Goal: Transaction & Acquisition: Purchase product/service

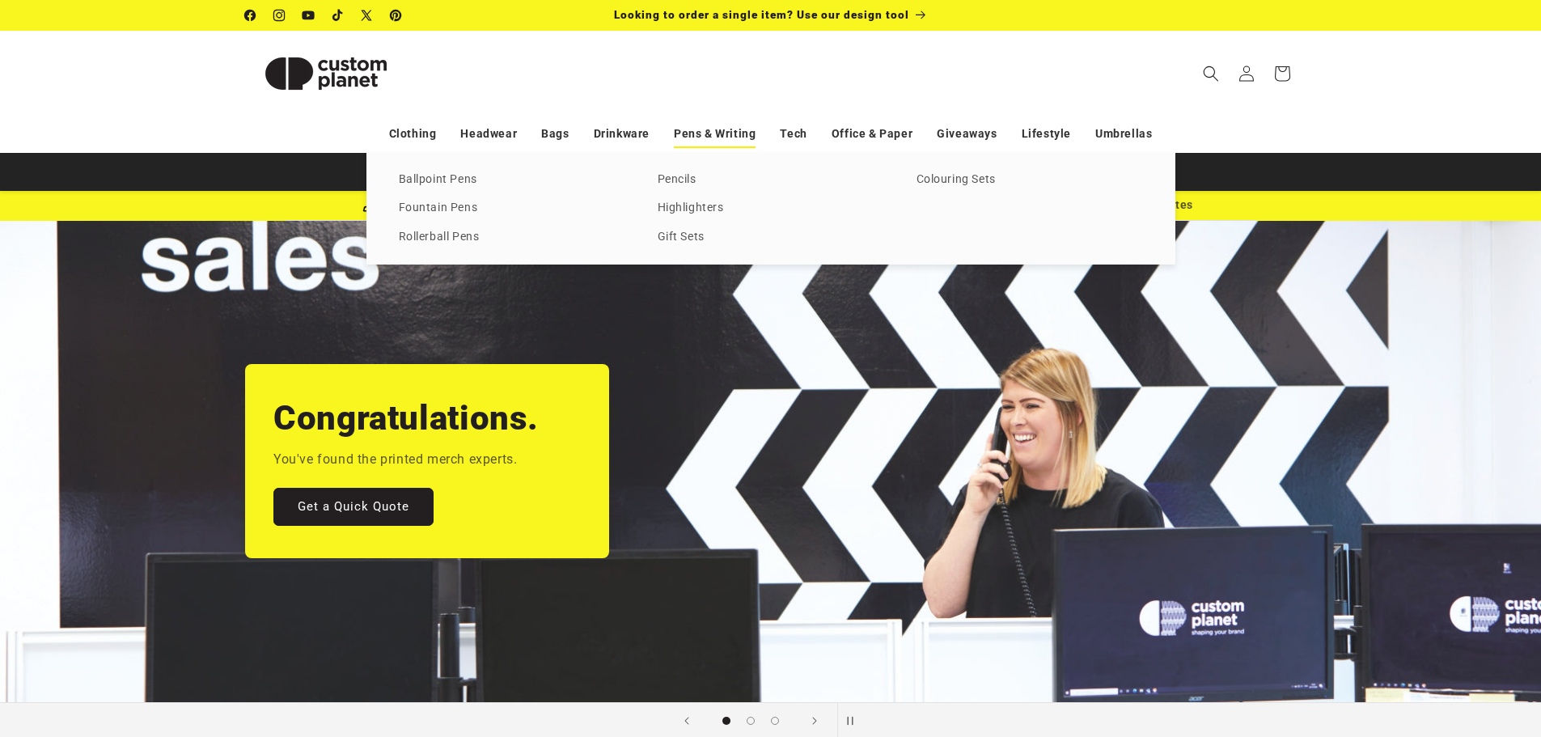
click at [707, 125] on link "Pens & Writing" at bounding box center [715, 134] width 82 height 28
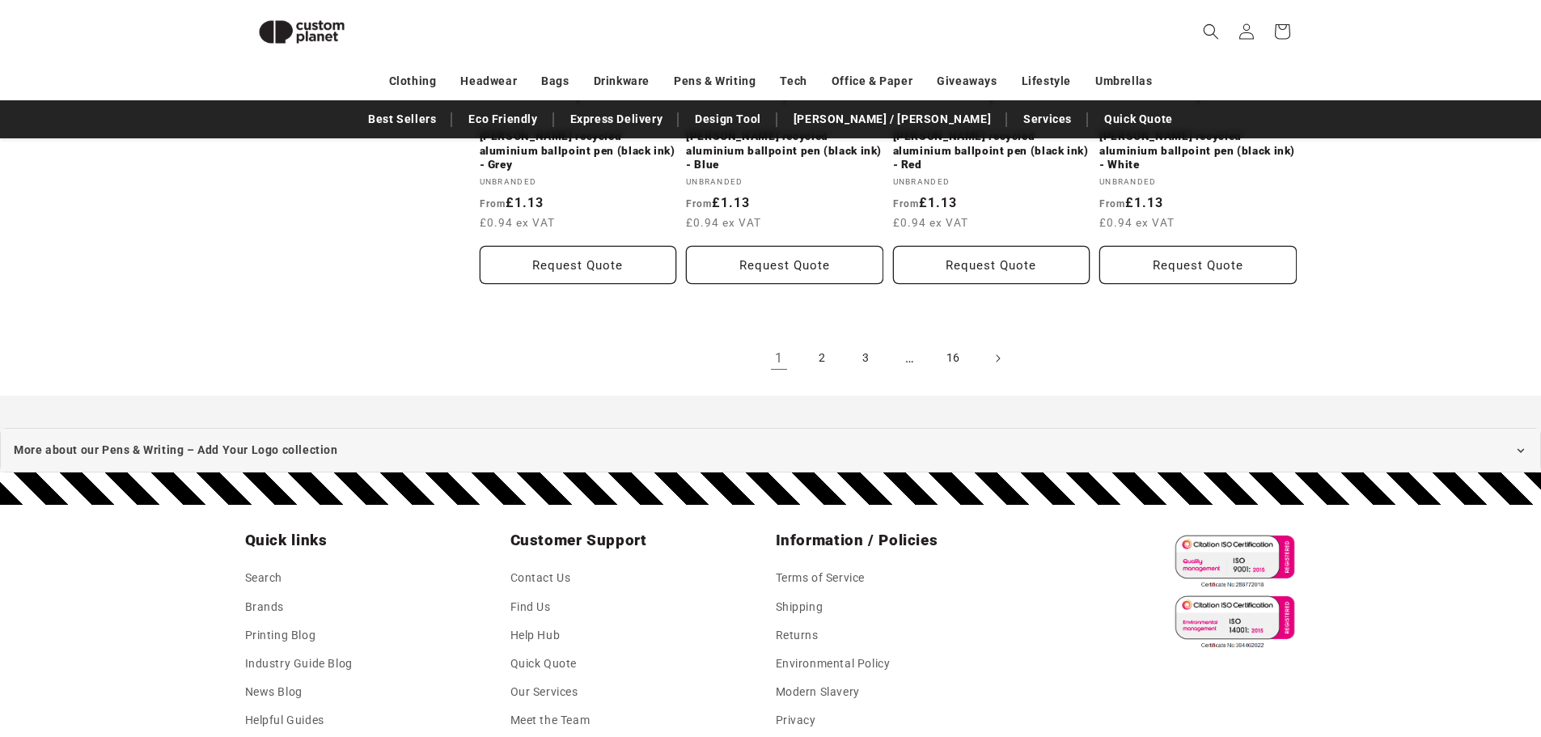
scroll to position [3538, 0]
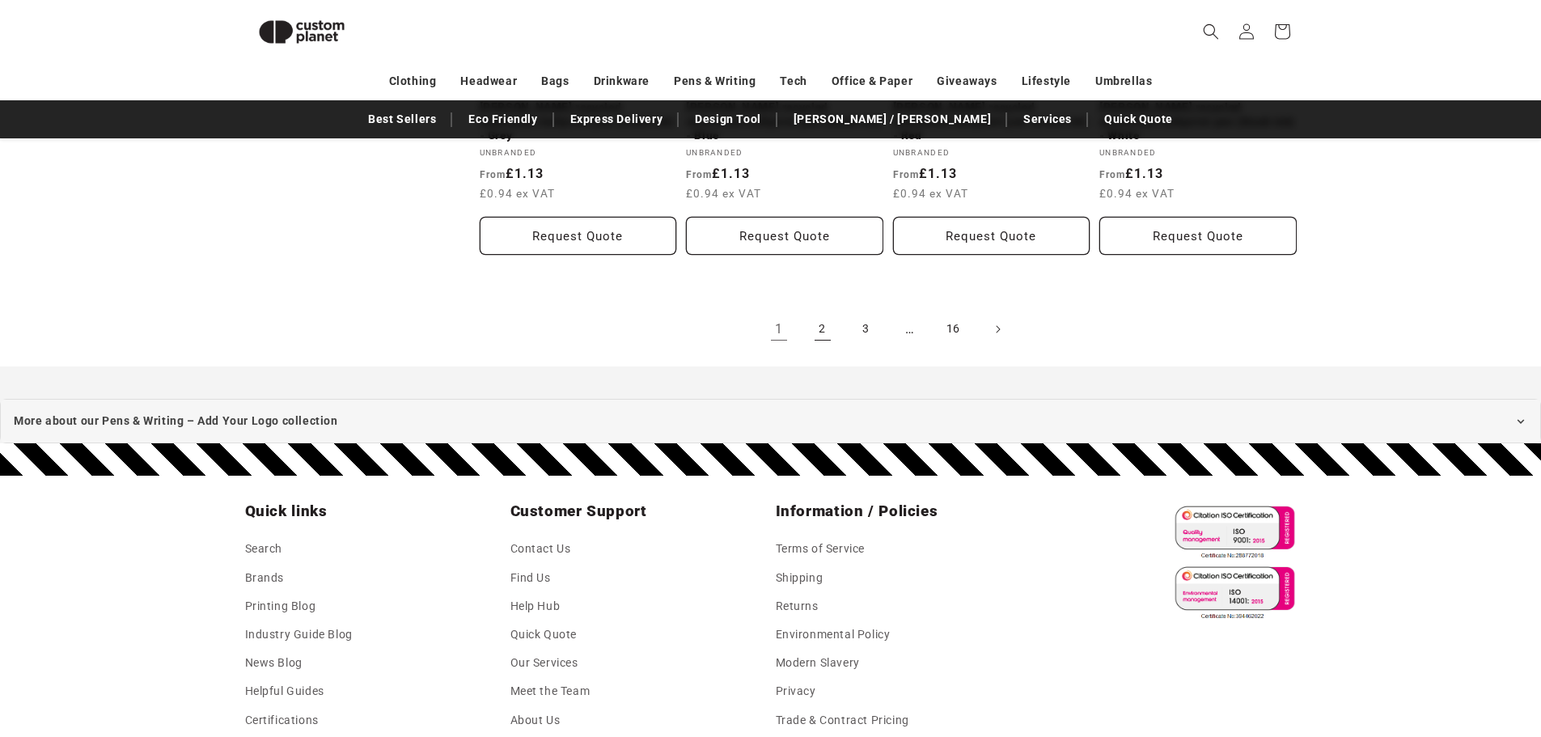
click at [828, 312] on link "2" at bounding box center [823, 330] width 36 height 36
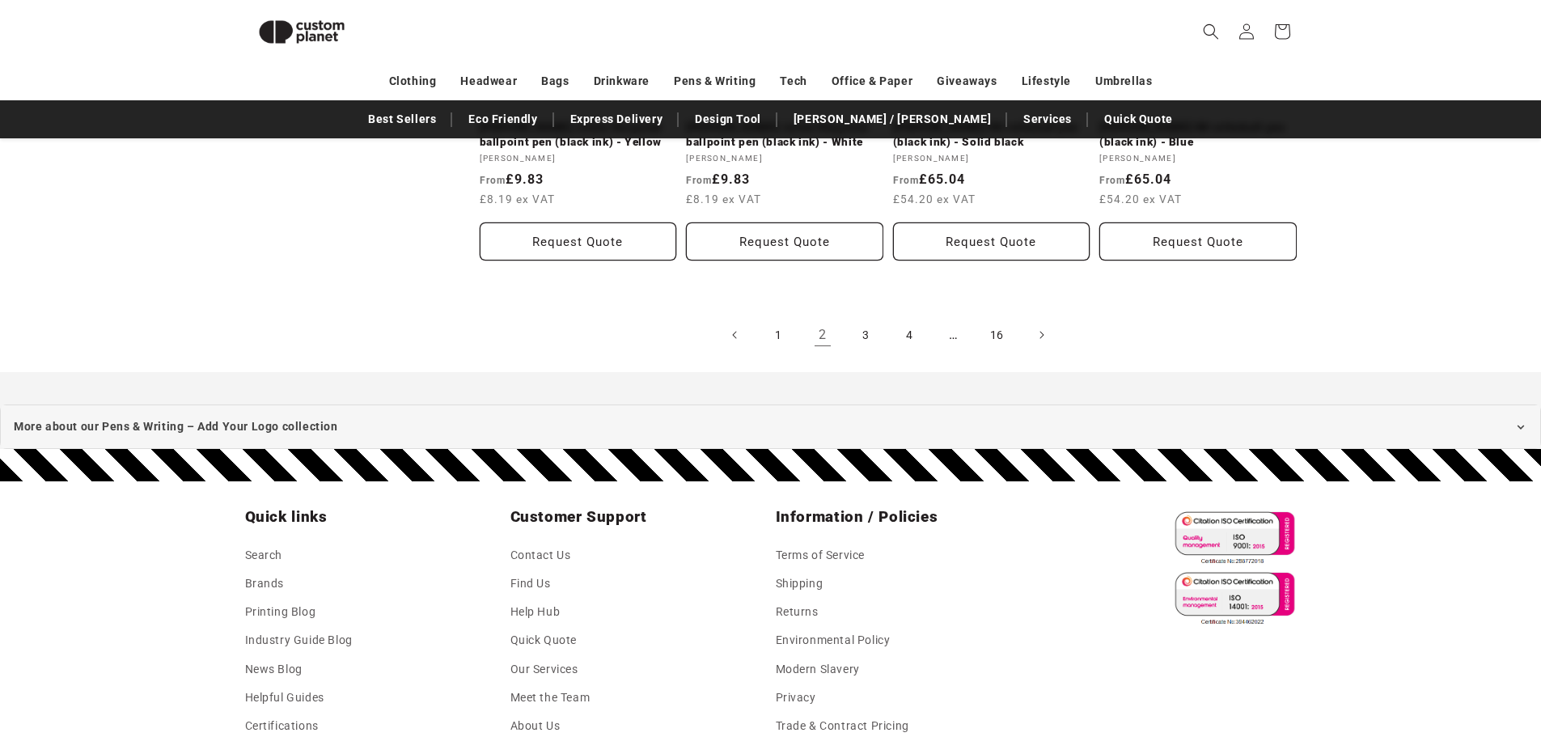
scroll to position [3619, 0]
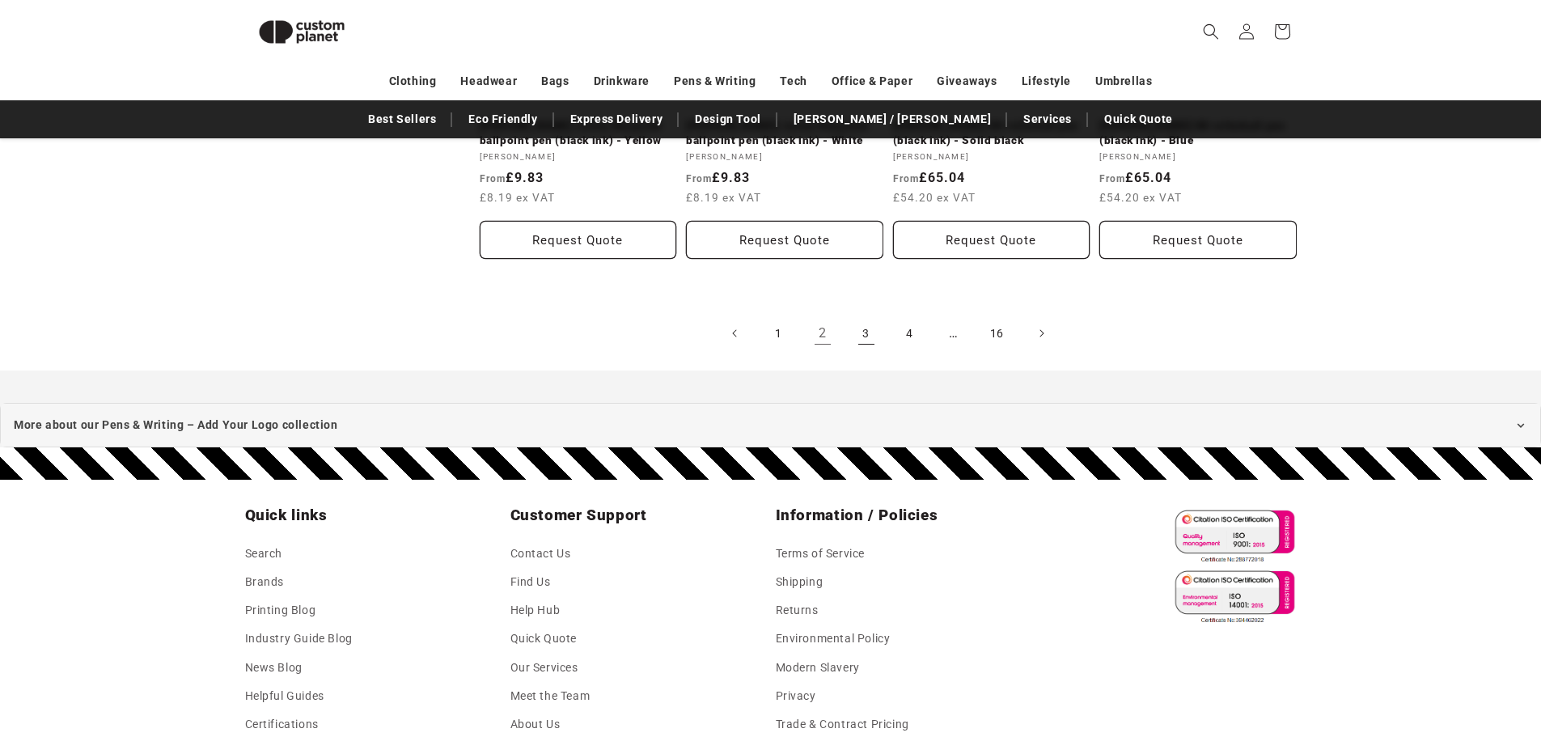
click at [865, 316] on link "3" at bounding box center [867, 334] width 36 height 36
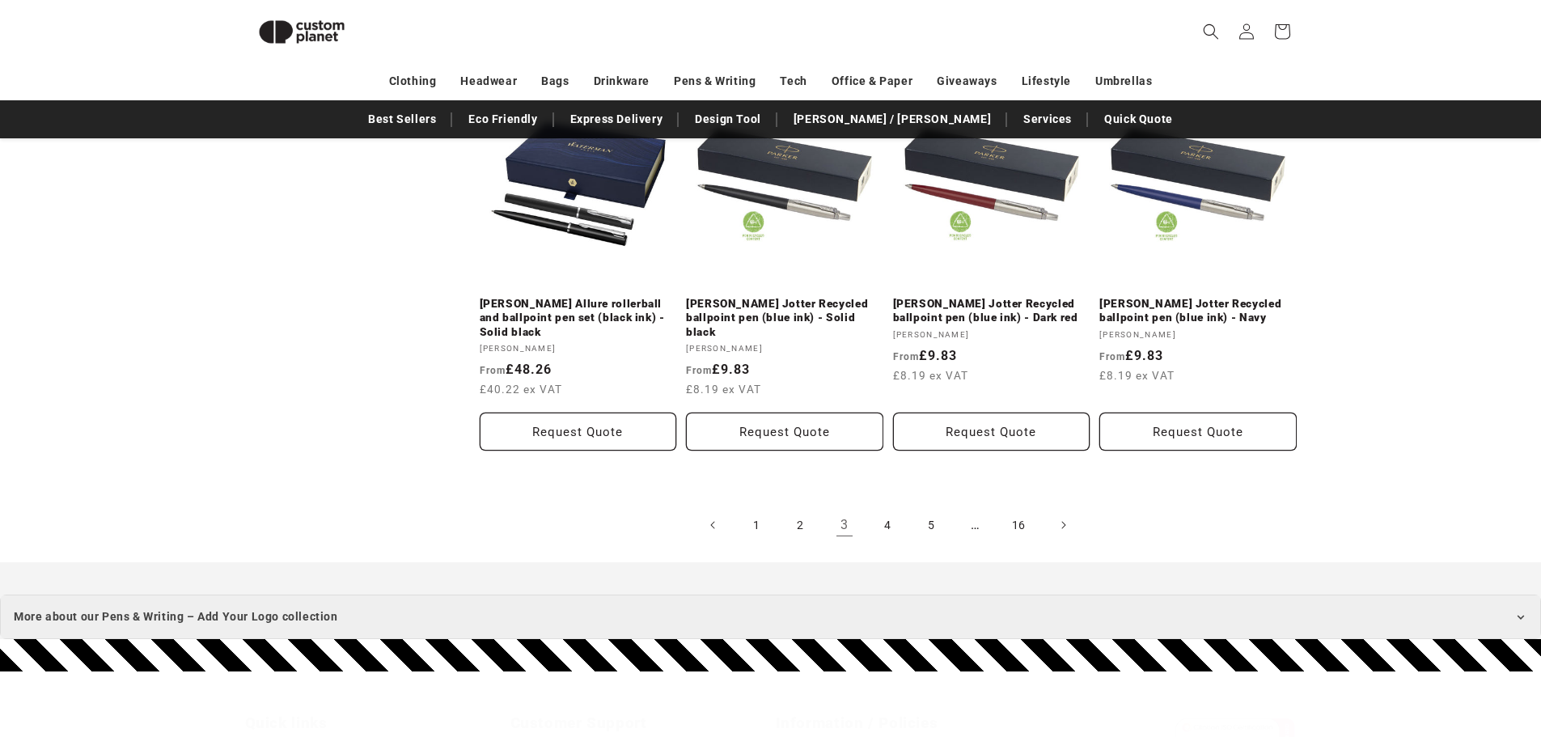
scroll to position [3457, 0]
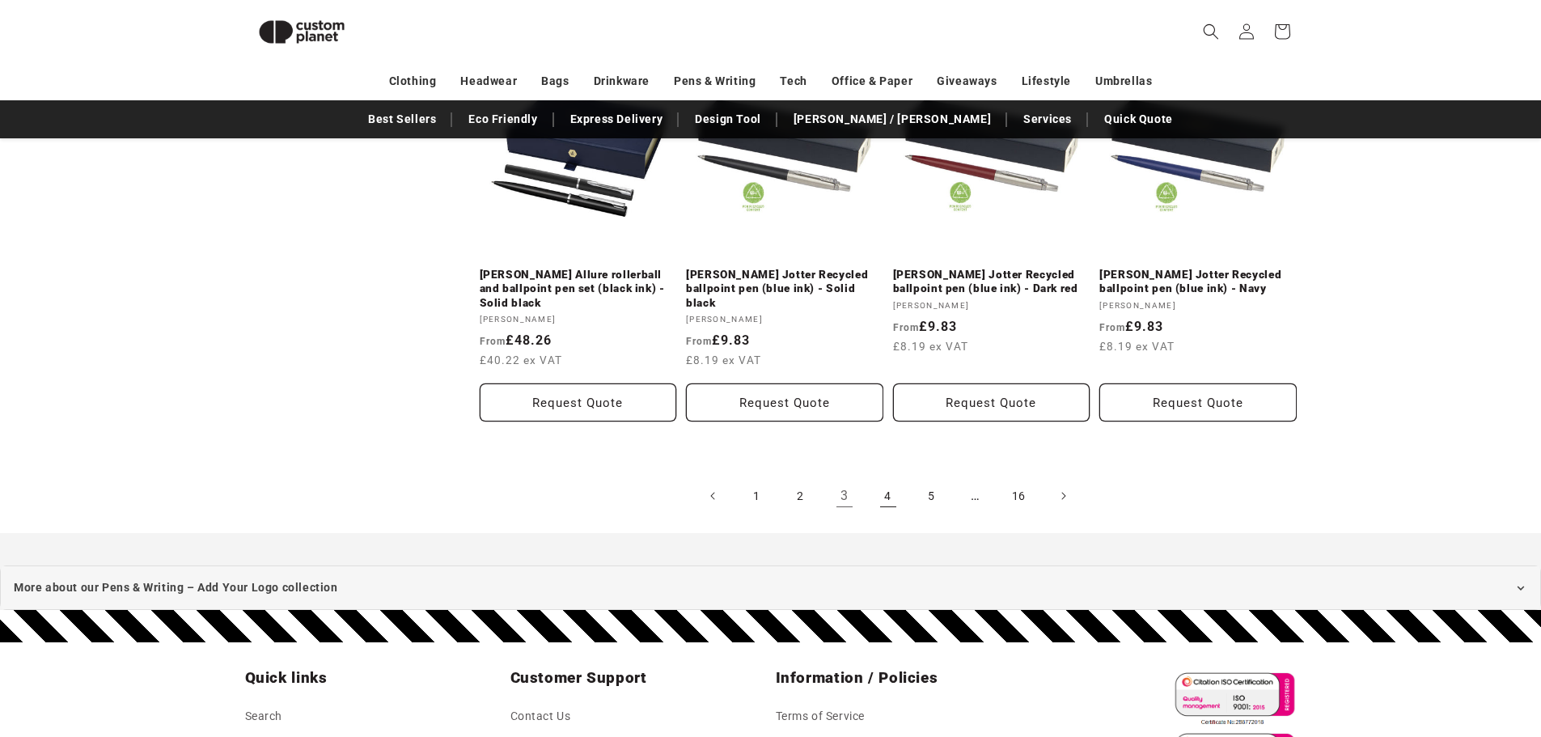
click at [890, 498] on link "4" at bounding box center [889, 496] width 36 height 36
